Goal: Task Accomplishment & Management: Manage account settings

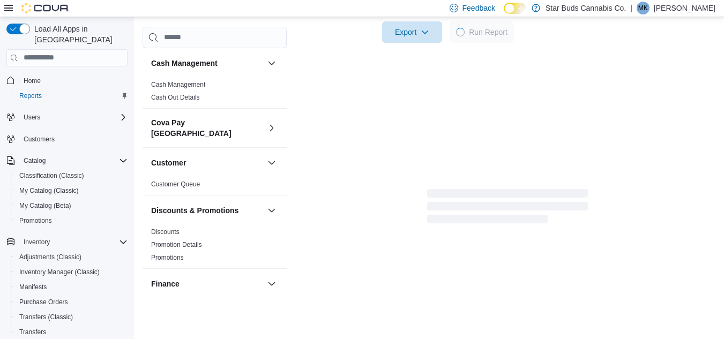
scroll to position [358, 0]
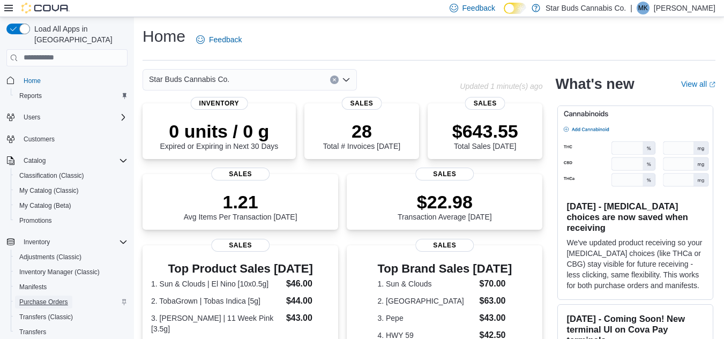
click at [61, 298] on span "Purchase Orders" at bounding box center [43, 302] width 49 height 9
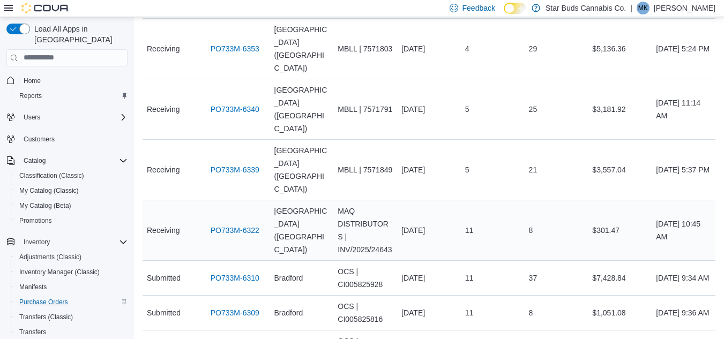
scroll to position [161, 0]
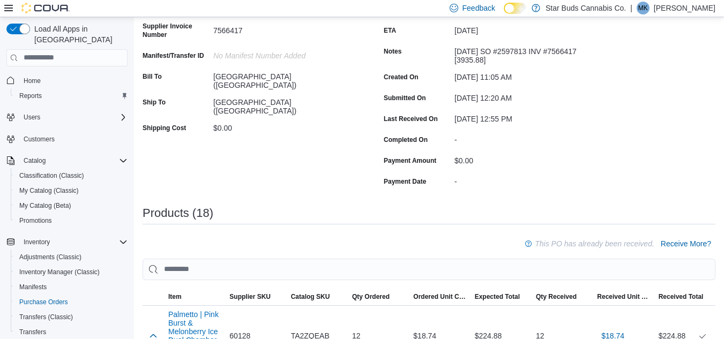
scroll to position [32, 0]
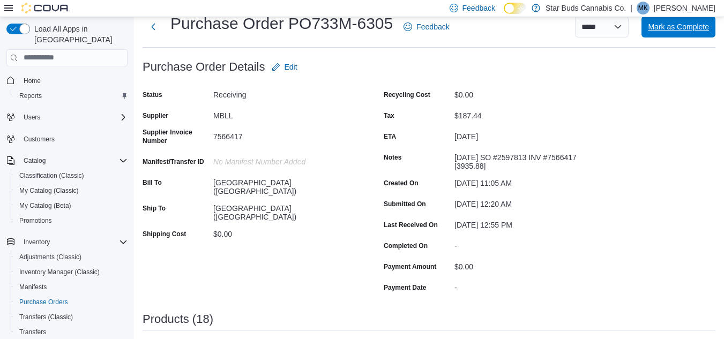
drag, startPoint x: 687, startPoint y: 32, endPoint x: 670, endPoint y: 56, distance: 29.2
click at [688, 32] on span "Mark as Complete" at bounding box center [678, 26] width 61 height 21
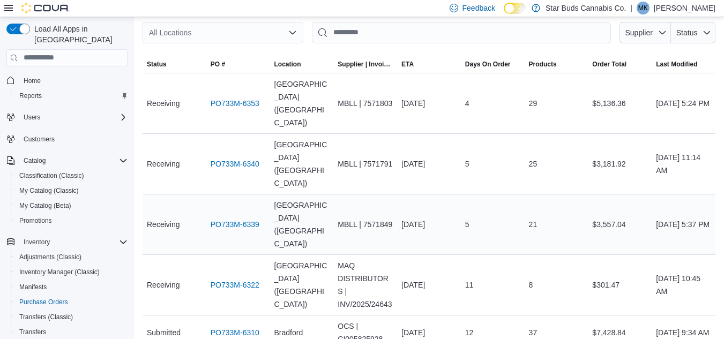
scroll to position [107, 0]
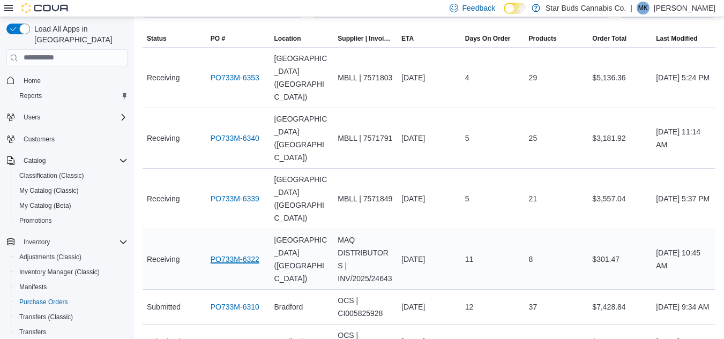
click at [249, 253] on link "PO733M-6322" at bounding box center [235, 259] width 49 height 13
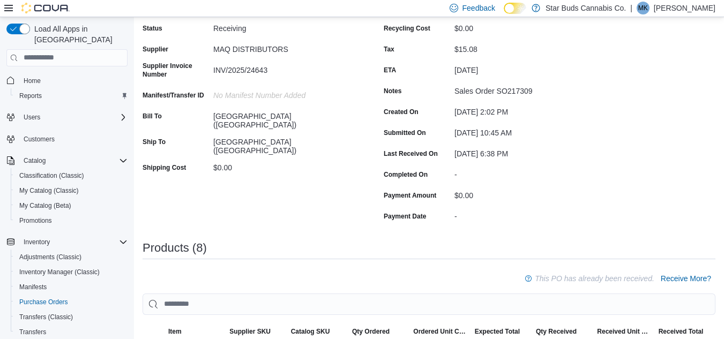
scroll to position [28, 0]
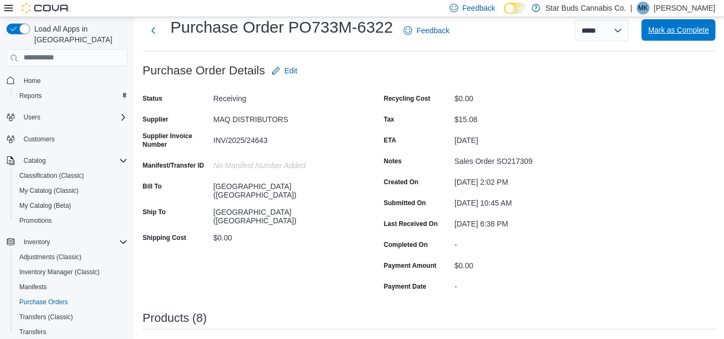
click at [677, 27] on span "Mark as Complete" at bounding box center [678, 30] width 61 height 11
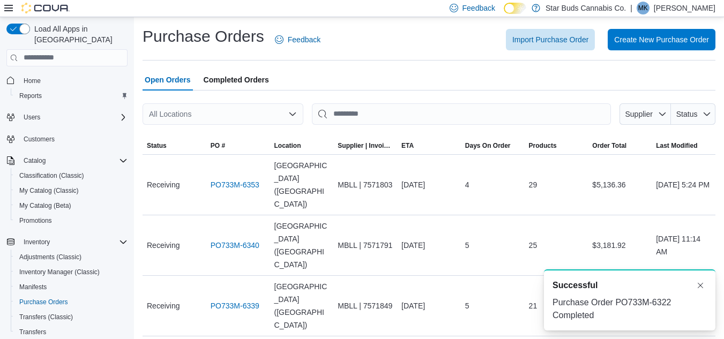
click at [287, 117] on div "All Locations" at bounding box center [223, 113] width 161 height 21
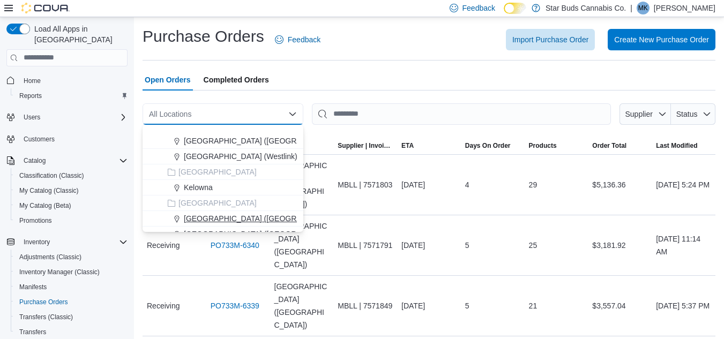
scroll to position [107, 0]
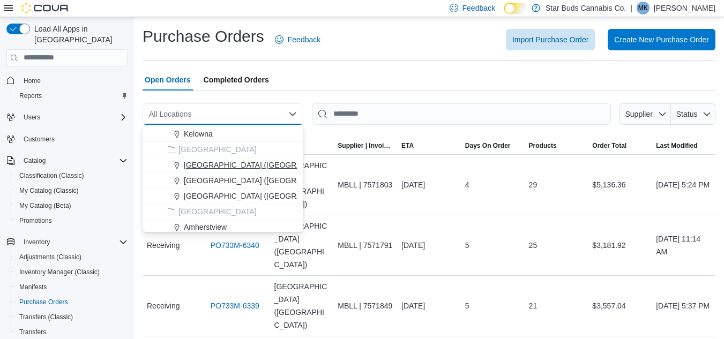
click at [209, 166] on span "[GEOGRAPHIC_DATA] ([GEOGRAPHIC_DATA])" at bounding box center [266, 165] width 164 height 11
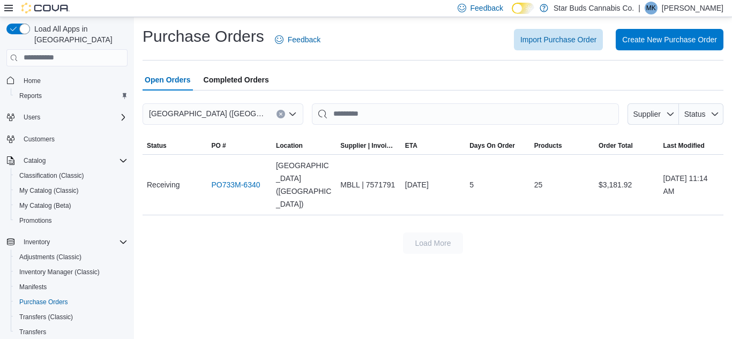
click at [278, 112] on button "Clear input" at bounding box center [281, 114] width 9 height 9
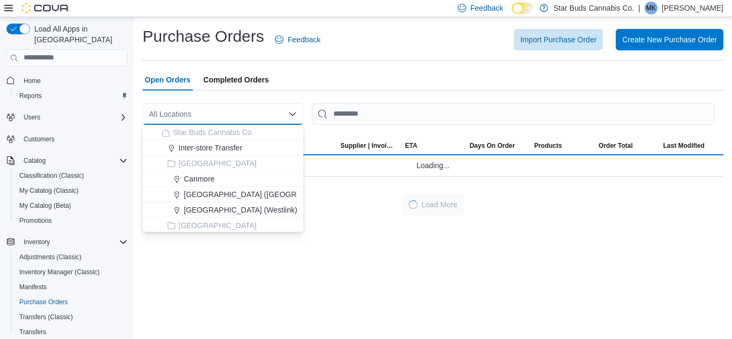
click at [261, 109] on div "All Locations Combo box. Selected. Combo box input. All Locations. Type some te…" at bounding box center [223, 113] width 161 height 21
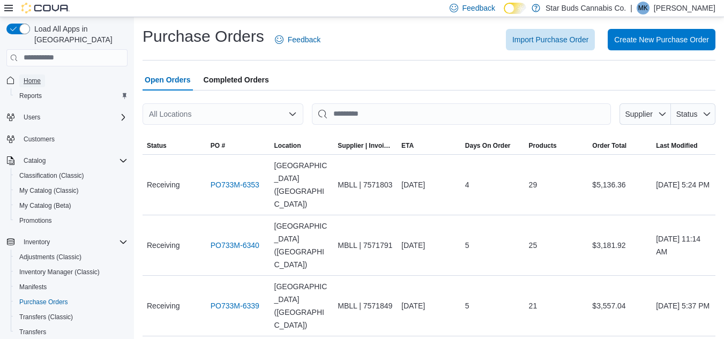
click at [31, 77] on span "Home" at bounding box center [32, 81] width 17 height 9
